Goal: Task Accomplishment & Management: Complete application form

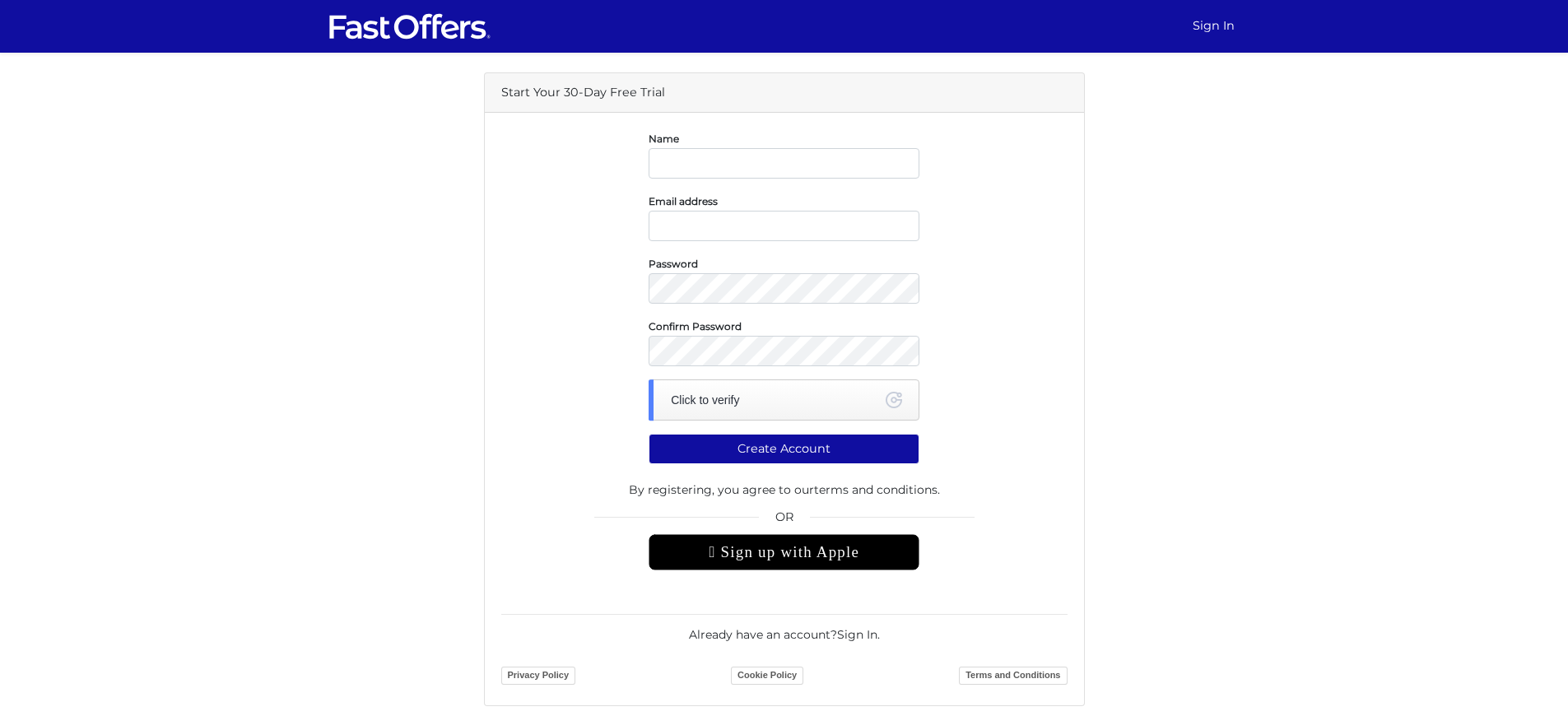
click at [783, 571] on div " Sign up with Apple" at bounding box center [784, 553] width 270 height 37
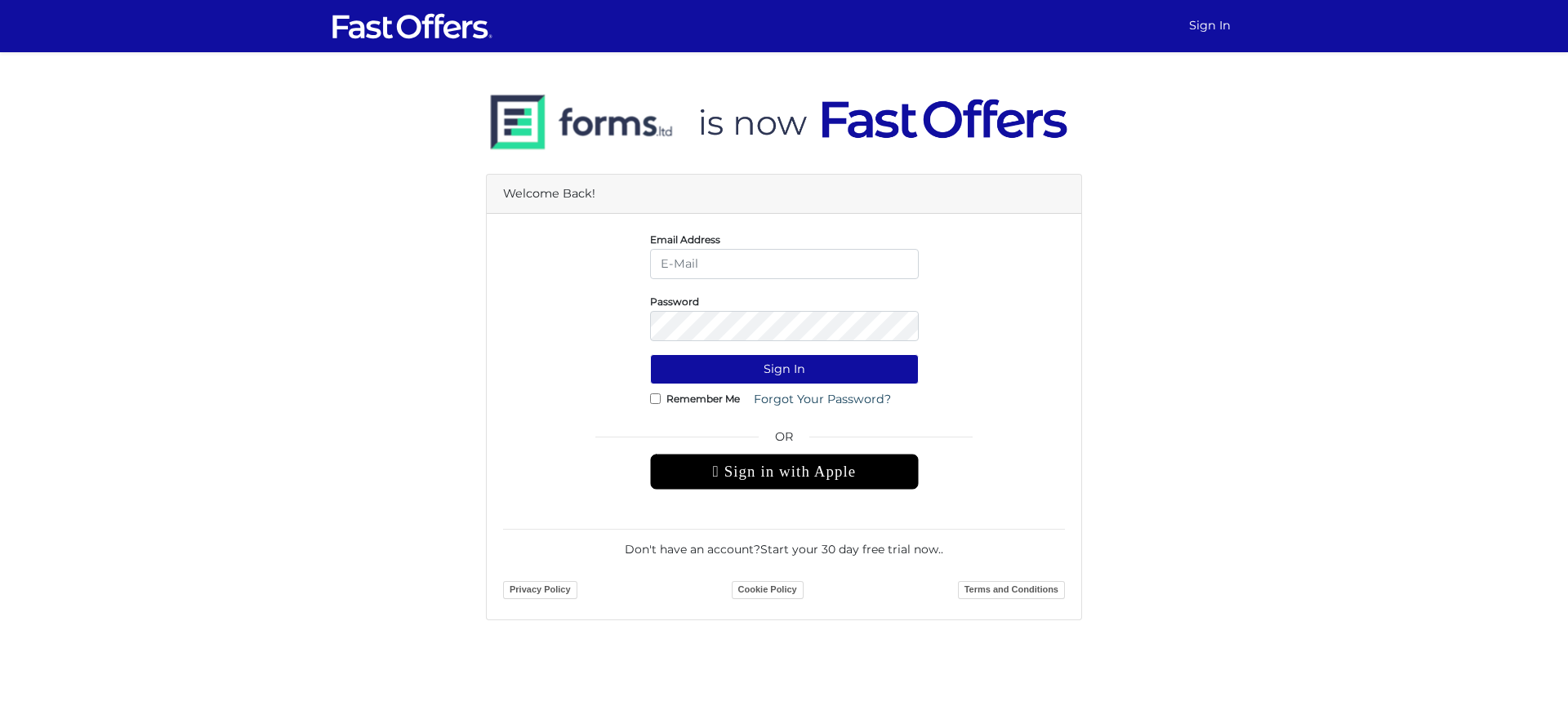
click at [784, 490] on div " Sign in with Apple" at bounding box center [784, 472] width 268 height 36
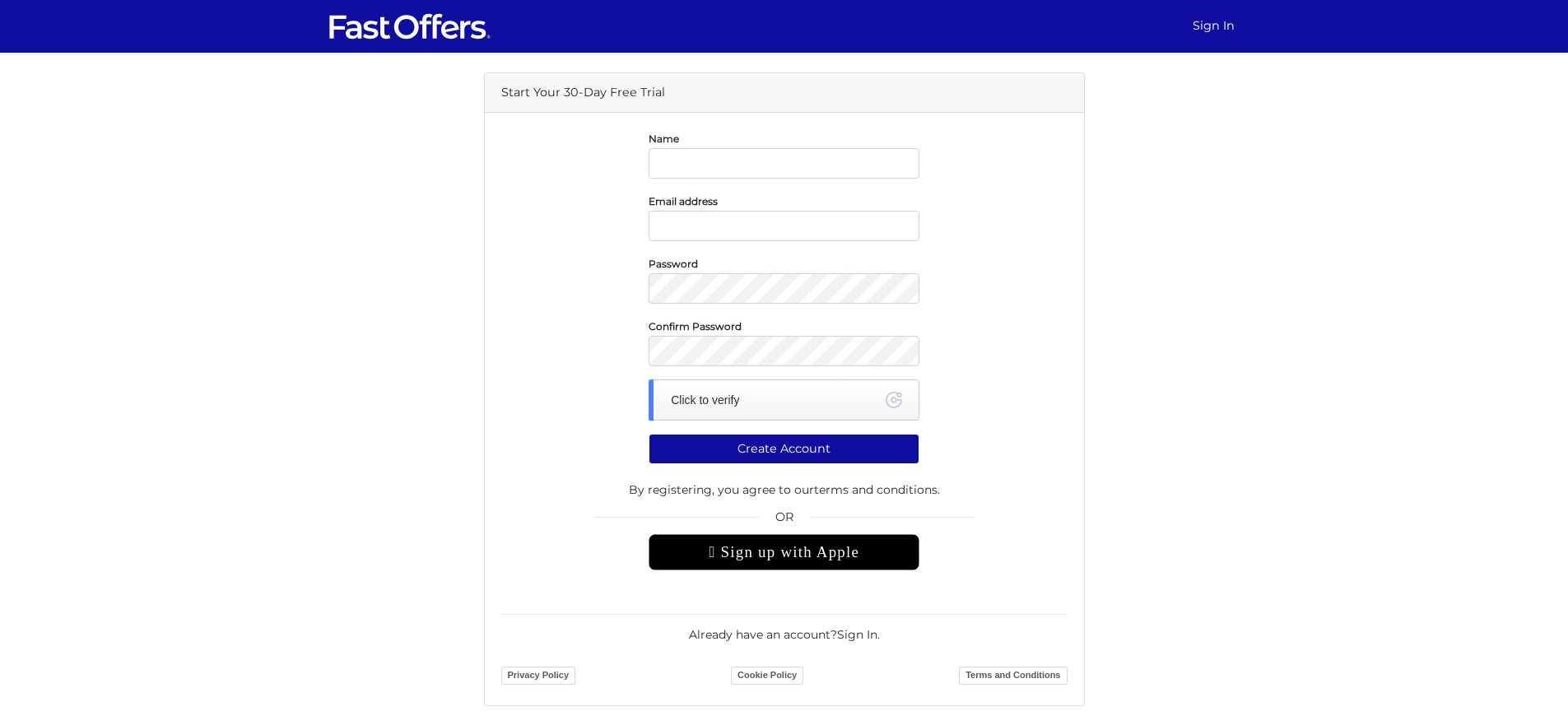
click at [783, 571] on div " Sign up with Apple" at bounding box center [784, 553] width 270 height 37
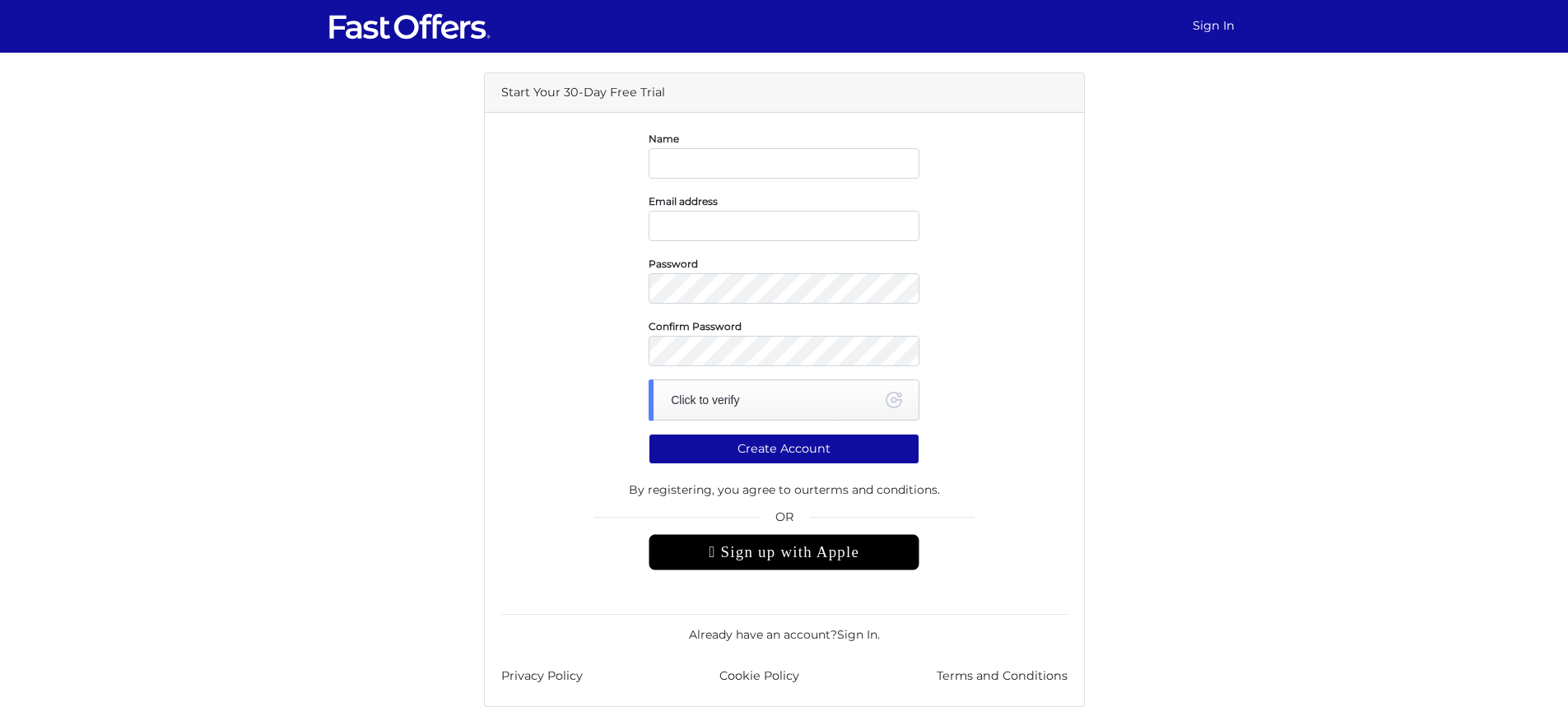
click at [783, 571] on div " Sign up with Apple" at bounding box center [784, 553] width 270 height 37
click at [1213, 42] on link "Sign In" at bounding box center [1214, 26] width 55 height 32
